Goal: Check status: Check status

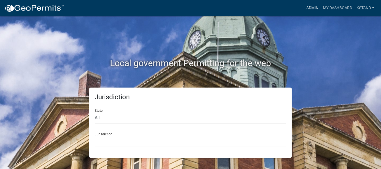
click at [310, 8] on link "Admin" at bounding box center [312, 8] width 17 height 11
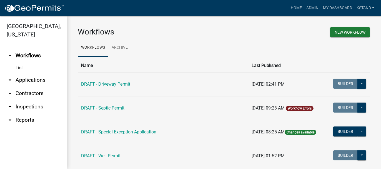
click at [26, 78] on link "arrow_drop_down Applications" at bounding box center [33, 79] width 67 height 13
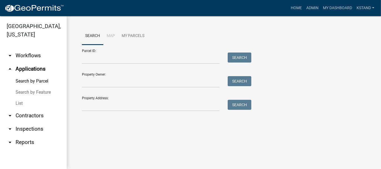
click at [15, 103] on link "List" at bounding box center [33, 103] width 67 height 11
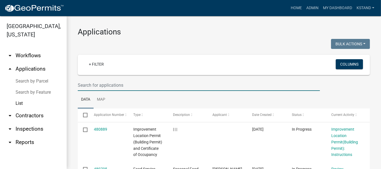
click at [86, 84] on input "text" at bounding box center [199, 84] width 242 height 11
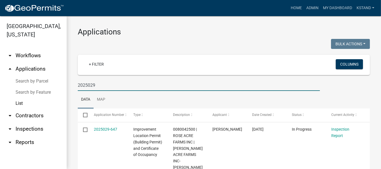
type input "2025029"
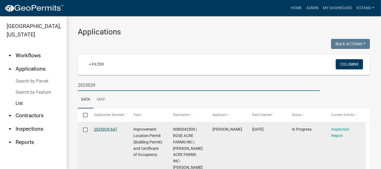
click at [99, 130] on link "2025029-647" at bounding box center [105, 129] width 23 height 4
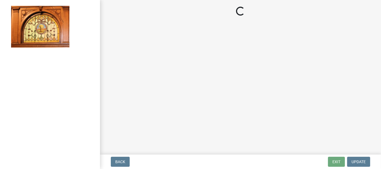
select select "62bb873c-c571-4454-ac8a-8c216551e2a3"
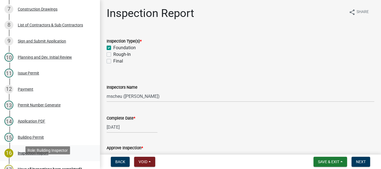
scroll to position [194, 0]
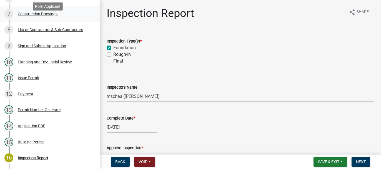
click at [46, 16] on div "Construction Drawings" at bounding box center [38, 14] width 40 height 4
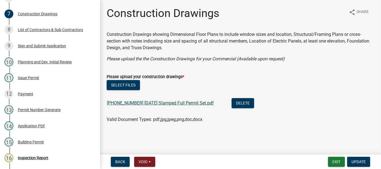
click at [130, 105] on link "[PHONE_NUMBER] [DATE] Stamped Full Permit Set.pdf" at bounding box center [160, 102] width 107 height 5
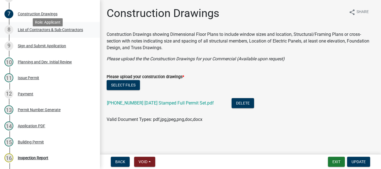
click at [41, 32] on div "List of Contractors & Sub-Contractors" at bounding box center [50, 30] width 65 height 4
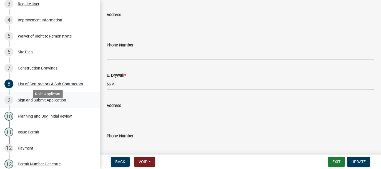
scroll to position [139, 0]
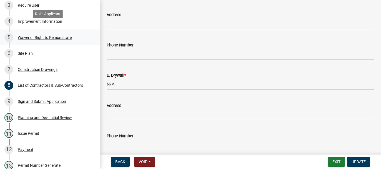
drag, startPoint x: 24, startPoint y: 31, endPoint x: 38, endPoint y: 39, distance: 15.9
click at [24, 23] on div "Improvement Information" at bounding box center [40, 21] width 44 height 4
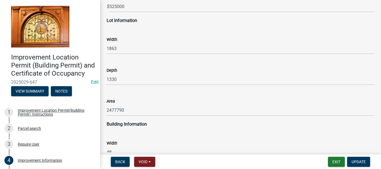
scroll to position [583, 0]
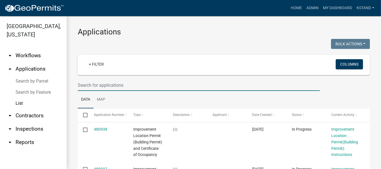
click at [89, 82] on input "text" at bounding box center [199, 84] width 242 height 11
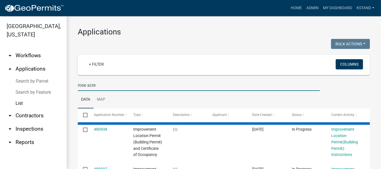
type input "rose acre"
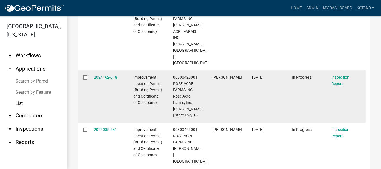
scroll to position [167, 0]
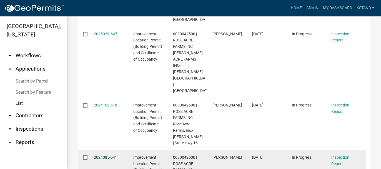
click at [104, 155] on link "2024085-541" at bounding box center [105, 157] width 23 height 4
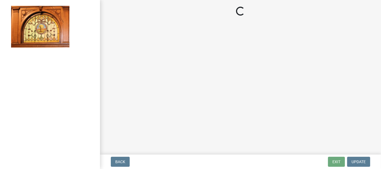
select select "62bb873c-c571-4454-ac8a-8c216551e2a3"
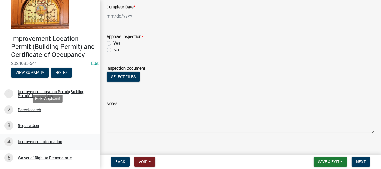
scroll to position [28, 0]
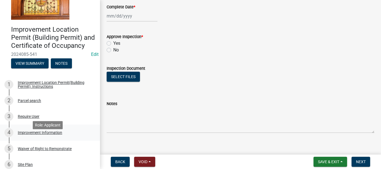
click at [33, 134] on div "Improvement Information" at bounding box center [40, 132] width 44 height 4
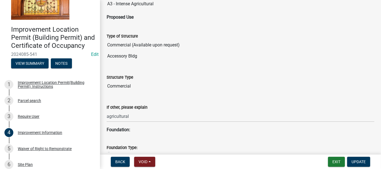
scroll to position [333, 0]
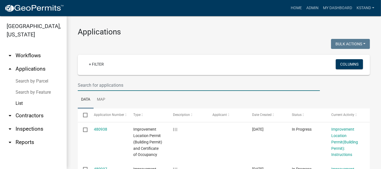
click at [92, 85] on input "text" at bounding box center [199, 84] width 242 height 11
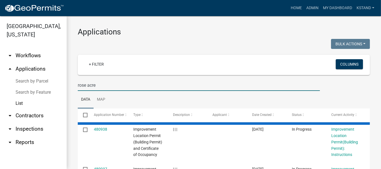
type input "rose acre"
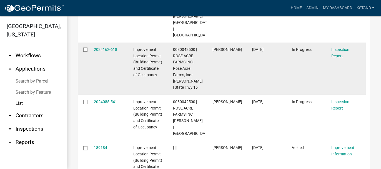
scroll to position [167, 0]
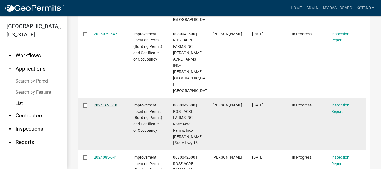
click at [99, 103] on link "2024162-618" at bounding box center [105, 105] width 23 height 4
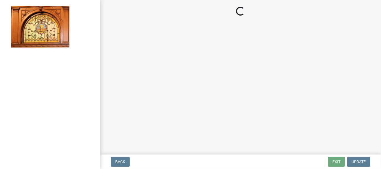
select select "62bb873c-c571-4454-ac8a-8c216551e2a3"
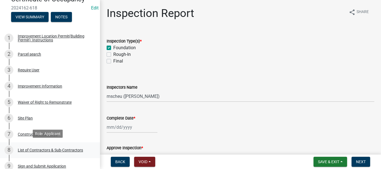
scroll to position [83, 0]
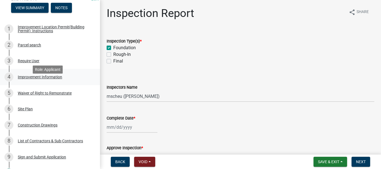
click at [28, 79] on div "Improvement Information" at bounding box center [40, 77] width 44 height 4
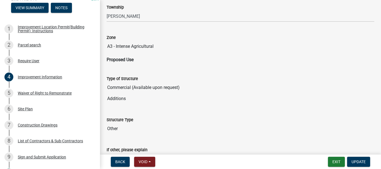
scroll to position [286, 0]
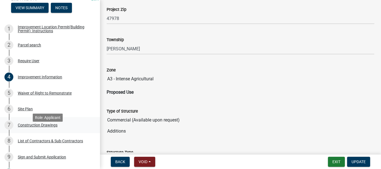
click at [29, 127] on div "Construction Drawings" at bounding box center [38, 125] width 40 height 4
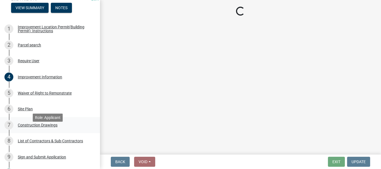
scroll to position [0, 0]
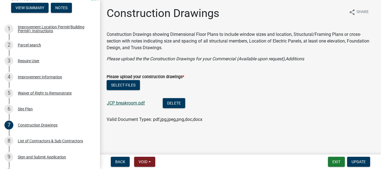
click at [124, 104] on link "JCP breakroom.pdf" at bounding box center [126, 102] width 38 height 5
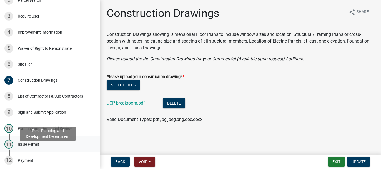
scroll to position [83, 0]
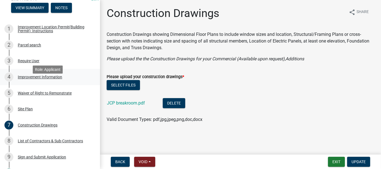
click at [32, 79] on div "Improvement Information" at bounding box center [40, 77] width 44 height 4
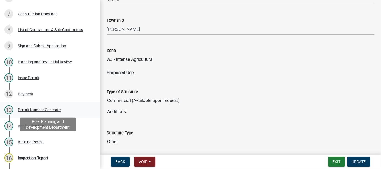
scroll to position [222, 0]
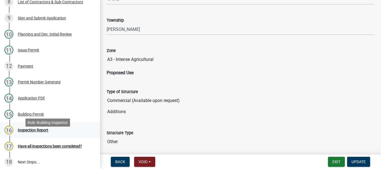
click at [27, 132] on div "Inspection Report" at bounding box center [33, 130] width 31 height 4
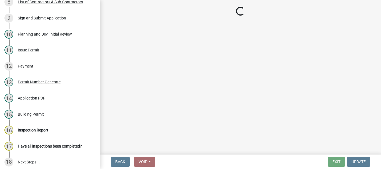
select select "62bb873c-c571-4454-ac8a-8c216551e2a3"
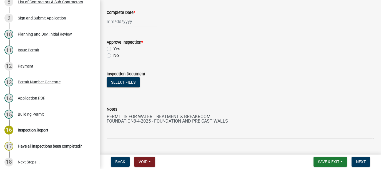
scroll to position [111, 0]
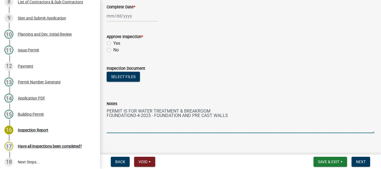
click at [134, 113] on textarea "PERMIT IS FOR WATER TREATMENT & BREAKROOM FOUNDATION3-4-2025 - FOUNDATION AND P…" at bounding box center [241, 120] width 268 height 26
type textarea "PERMIT IS FOR WATER TREATMENT & BREAKROOM FOUNDATION [DATE] - FOUNDATION AND PR…"
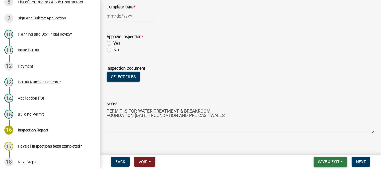
click at [329, 161] on span "Save & Exit" at bounding box center [328, 161] width 21 height 4
click at [321, 150] on button "Save & Exit" at bounding box center [325, 146] width 44 height 13
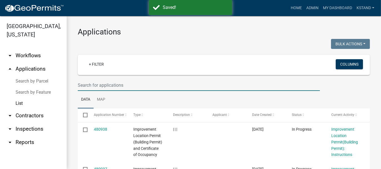
click at [110, 83] on input "text" at bounding box center [199, 84] width 242 height 11
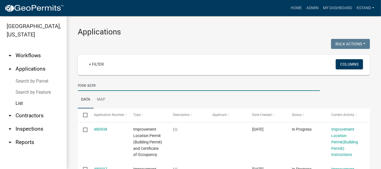
type input "rose acre"
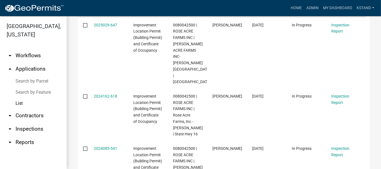
scroll to position [167, 0]
